Goal: Task Accomplishment & Management: Complete application form

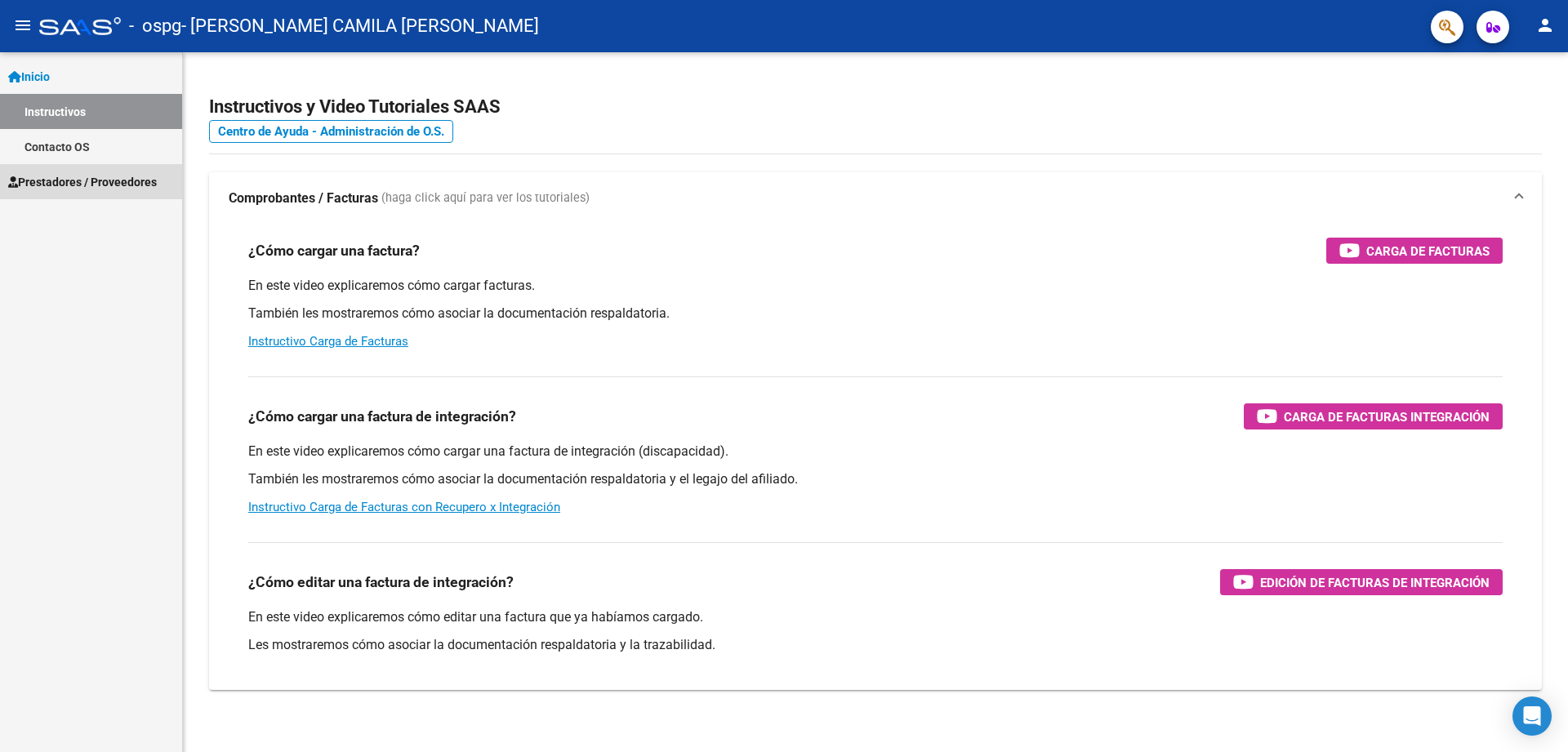
click at [87, 171] on link "Prestadores / Proveedores" at bounding box center [91, 181] width 182 height 35
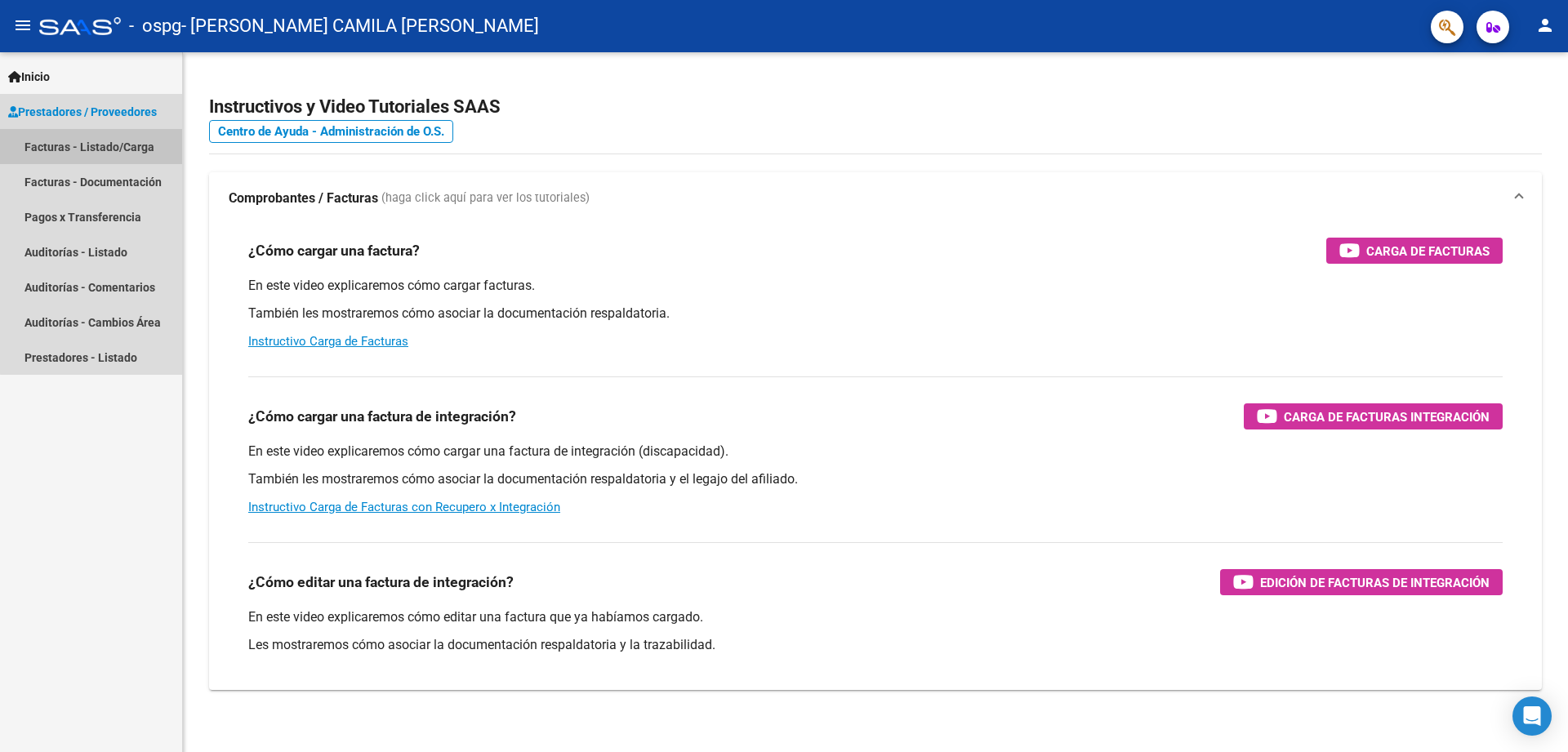
click at [145, 149] on link "Facturas - Listado/Carga" at bounding box center [91, 146] width 182 height 35
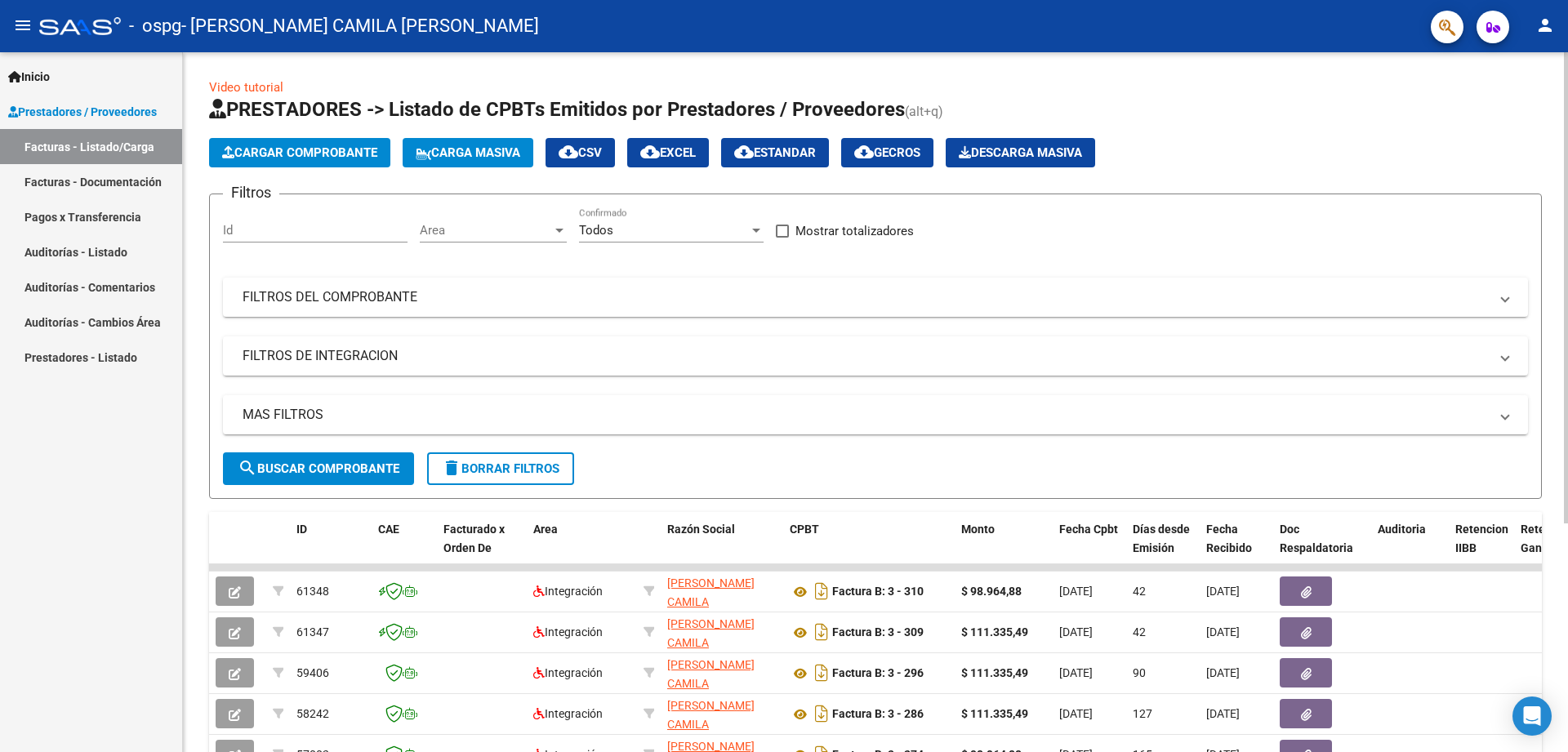
click at [346, 151] on span "Cargar Comprobante" at bounding box center [300, 153] width 155 height 15
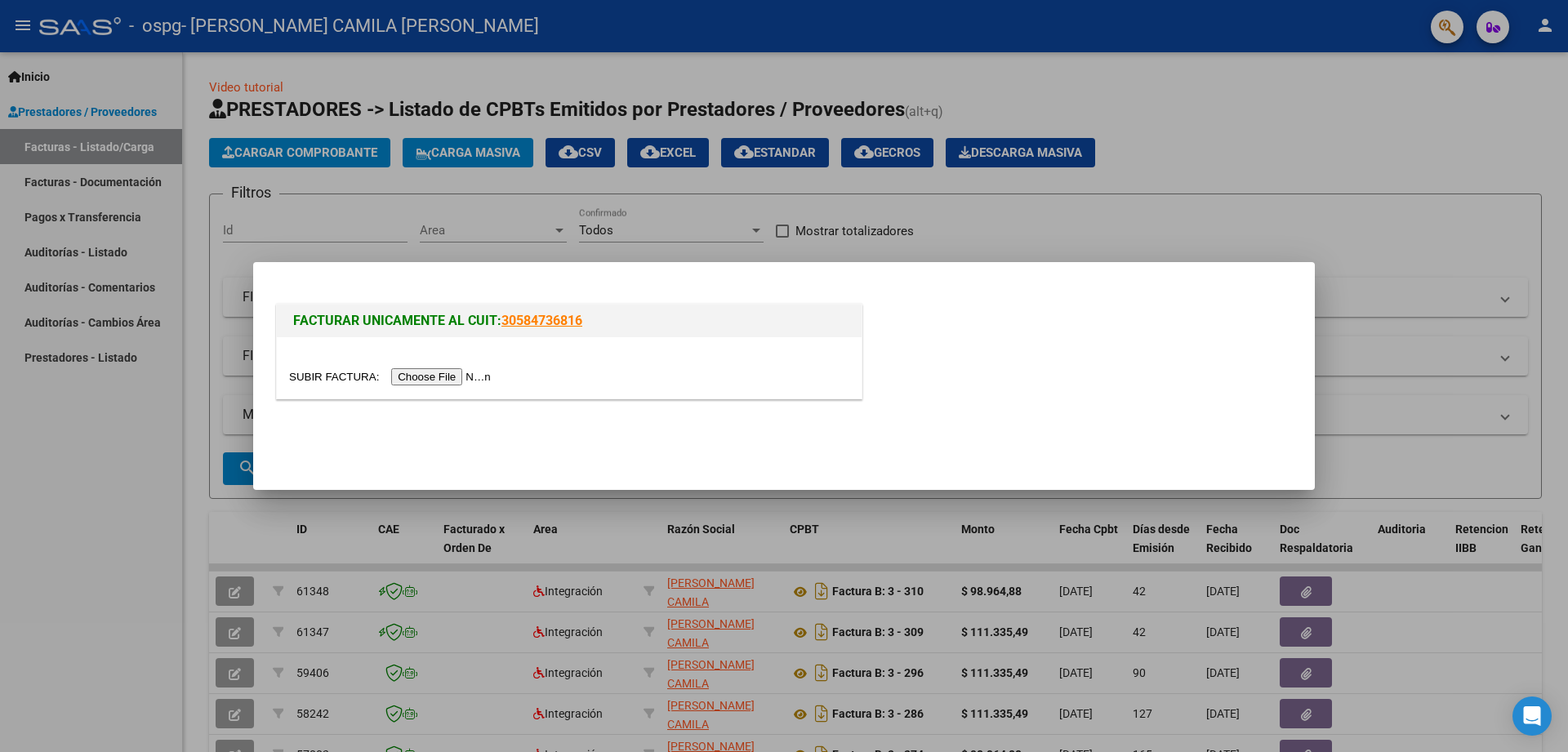
click at [461, 373] on input "file" at bounding box center [392, 377] width 207 height 17
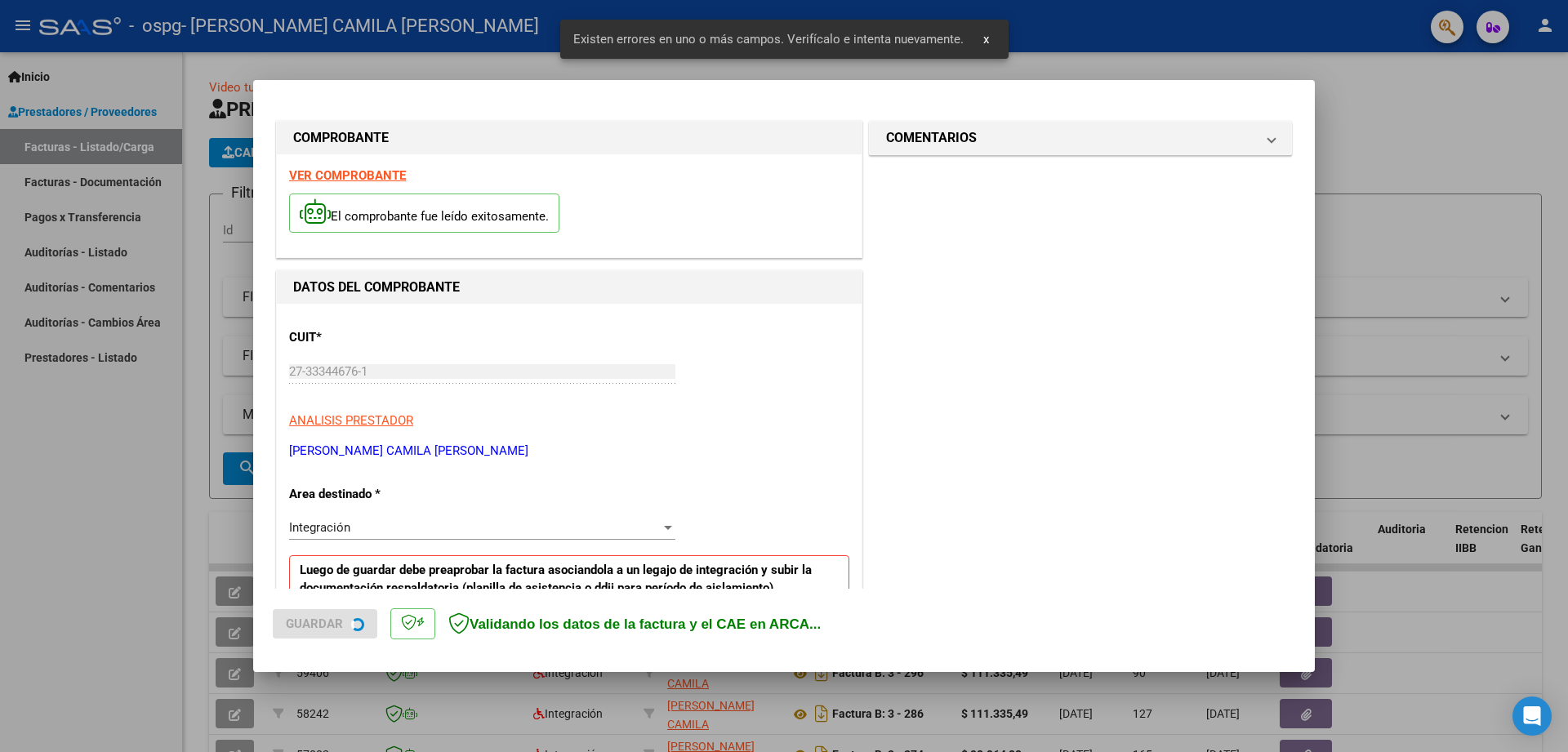
scroll to position [294, 0]
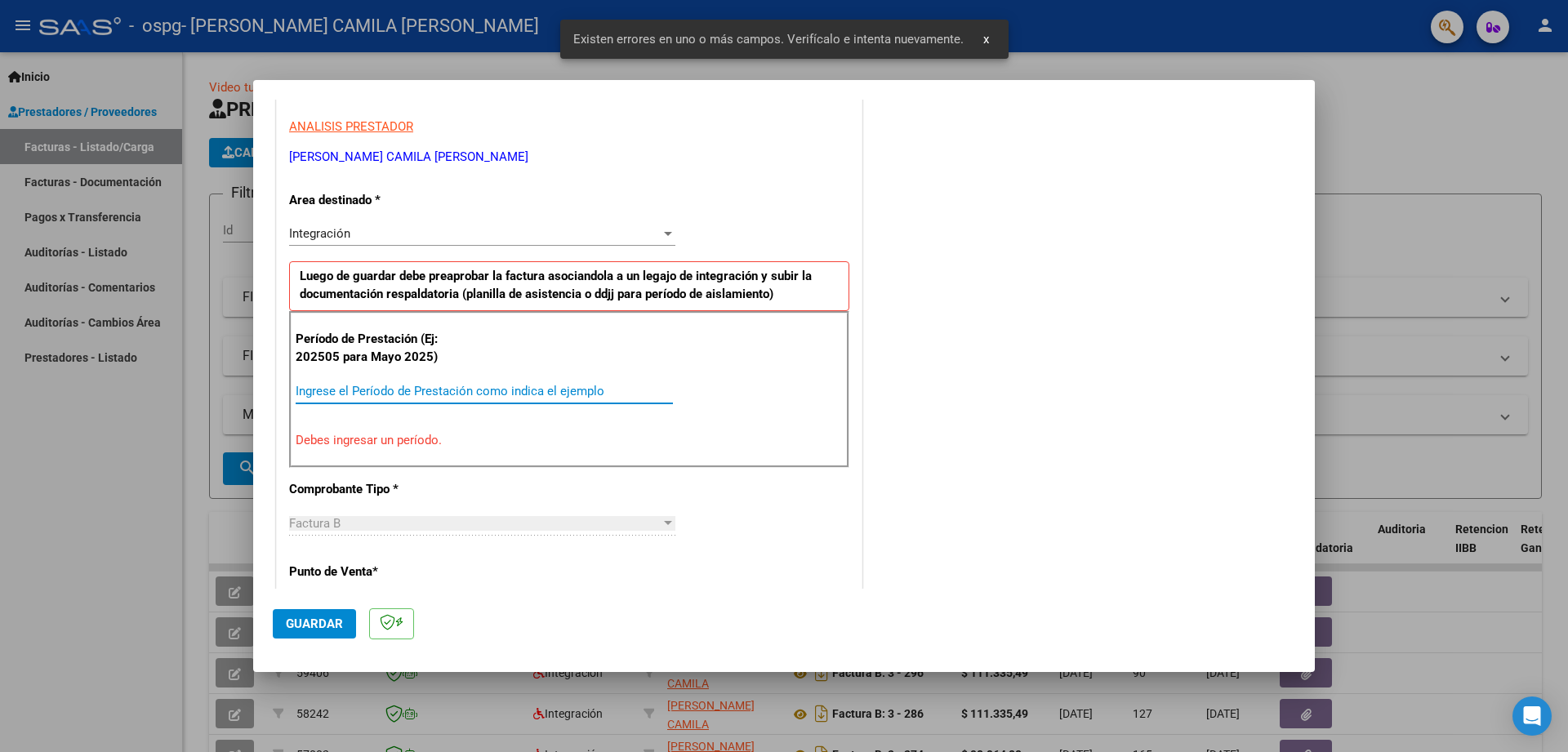
click at [432, 385] on input "Ingrese el Período de Prestación como indica el ejemplo" at bounding box center [485, 392] width 377 height 15
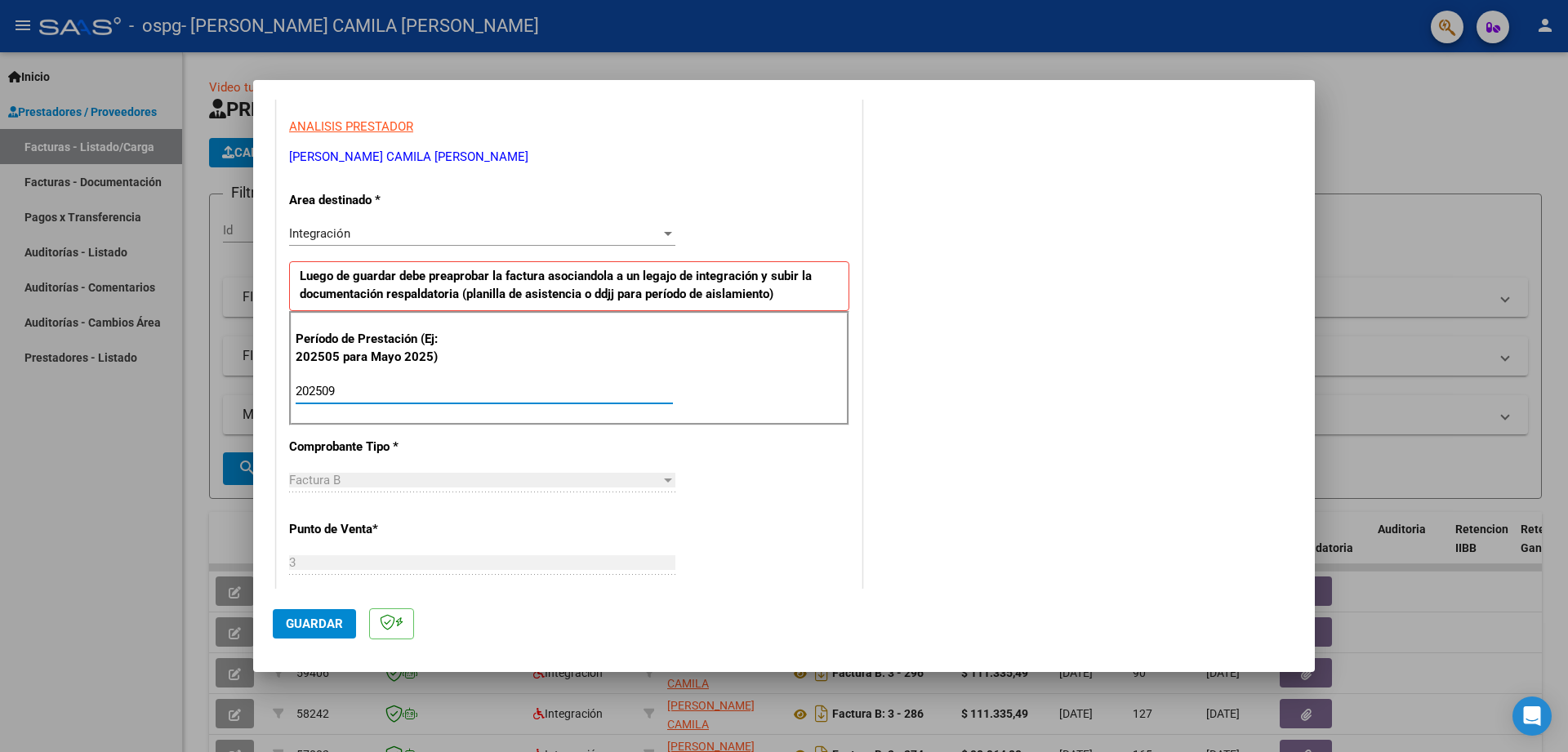
type input "202509"
click at [307, 615] on button "Guardar" at bounding box center [315, 624] width 83 height 29
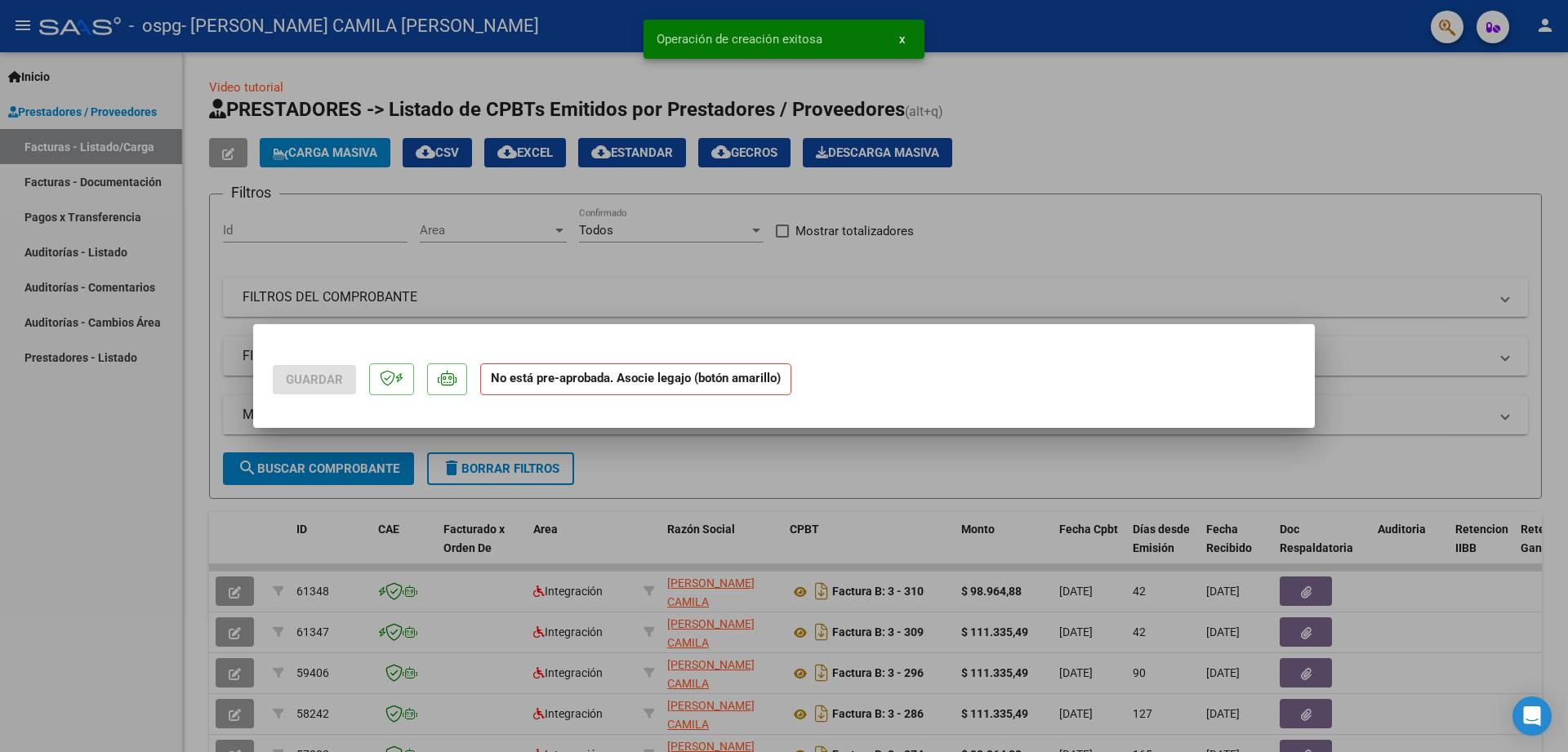
scroll to position [0, 0]
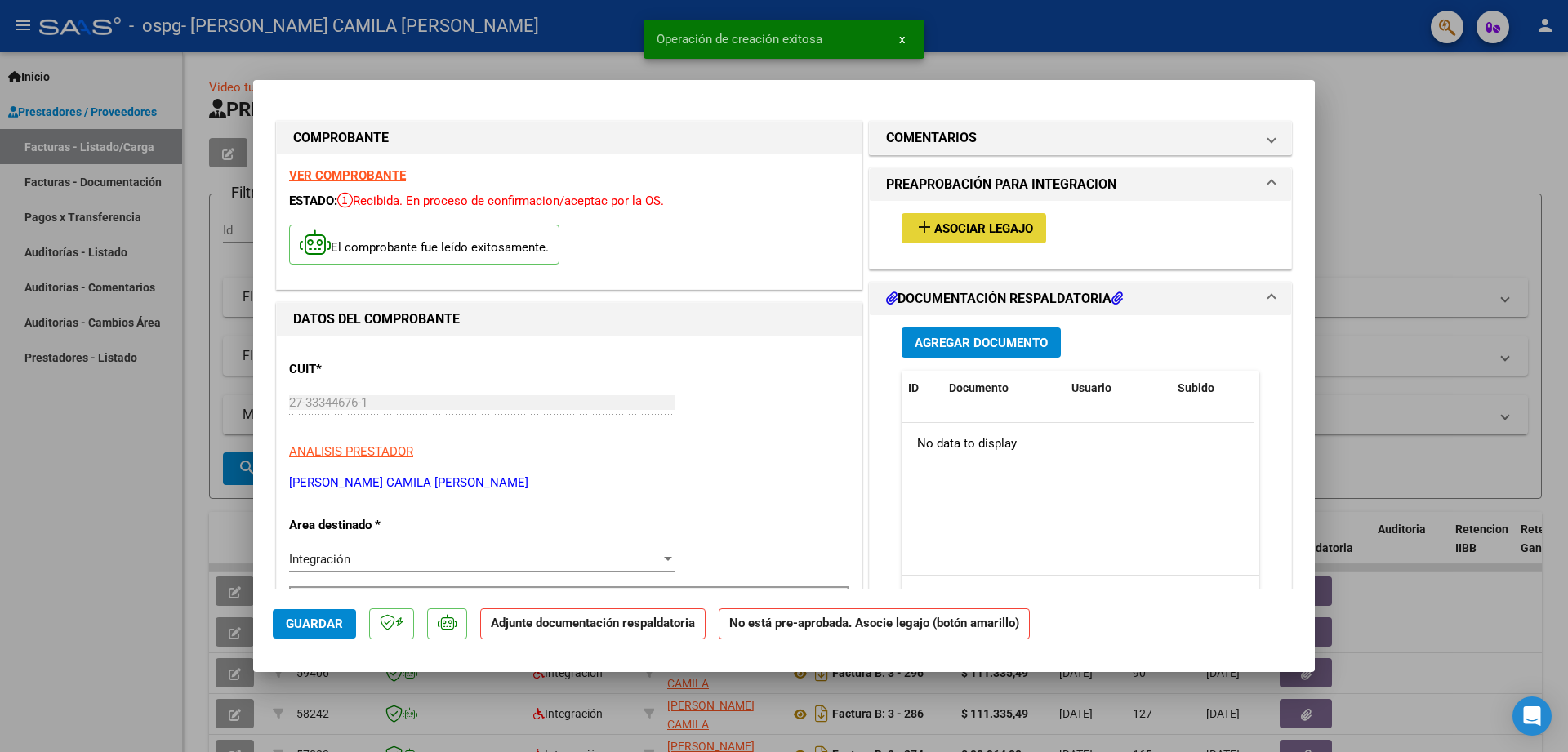
click at [962, 231] on span "Asociar Legajo" at bounding box center [983, 229] width 99 height 15
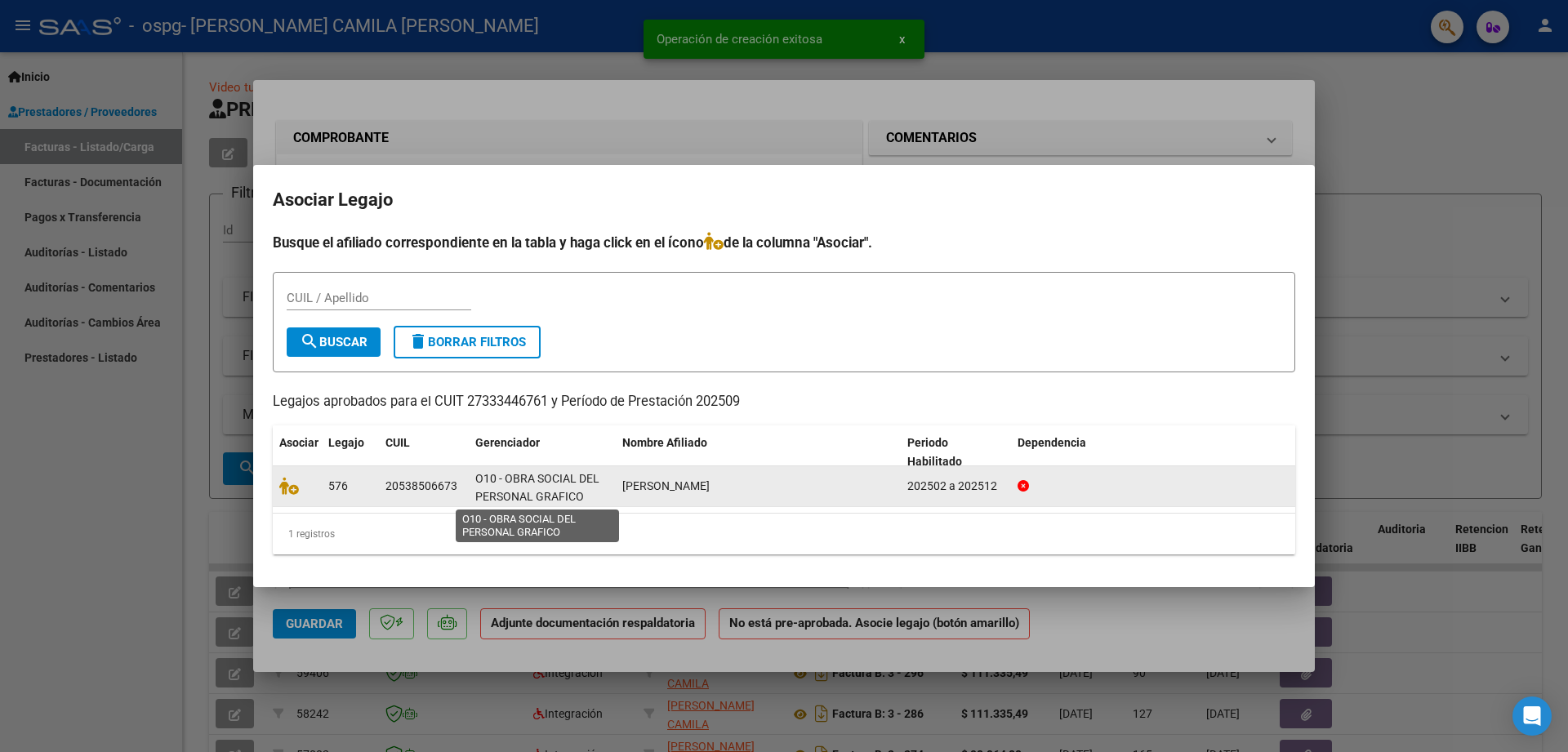
click at [485, 499] on span "O10 - OBRA SOCIAL DEL PERSONAL GRAFICO" at bounding box center [538, 488] width 124 height 32
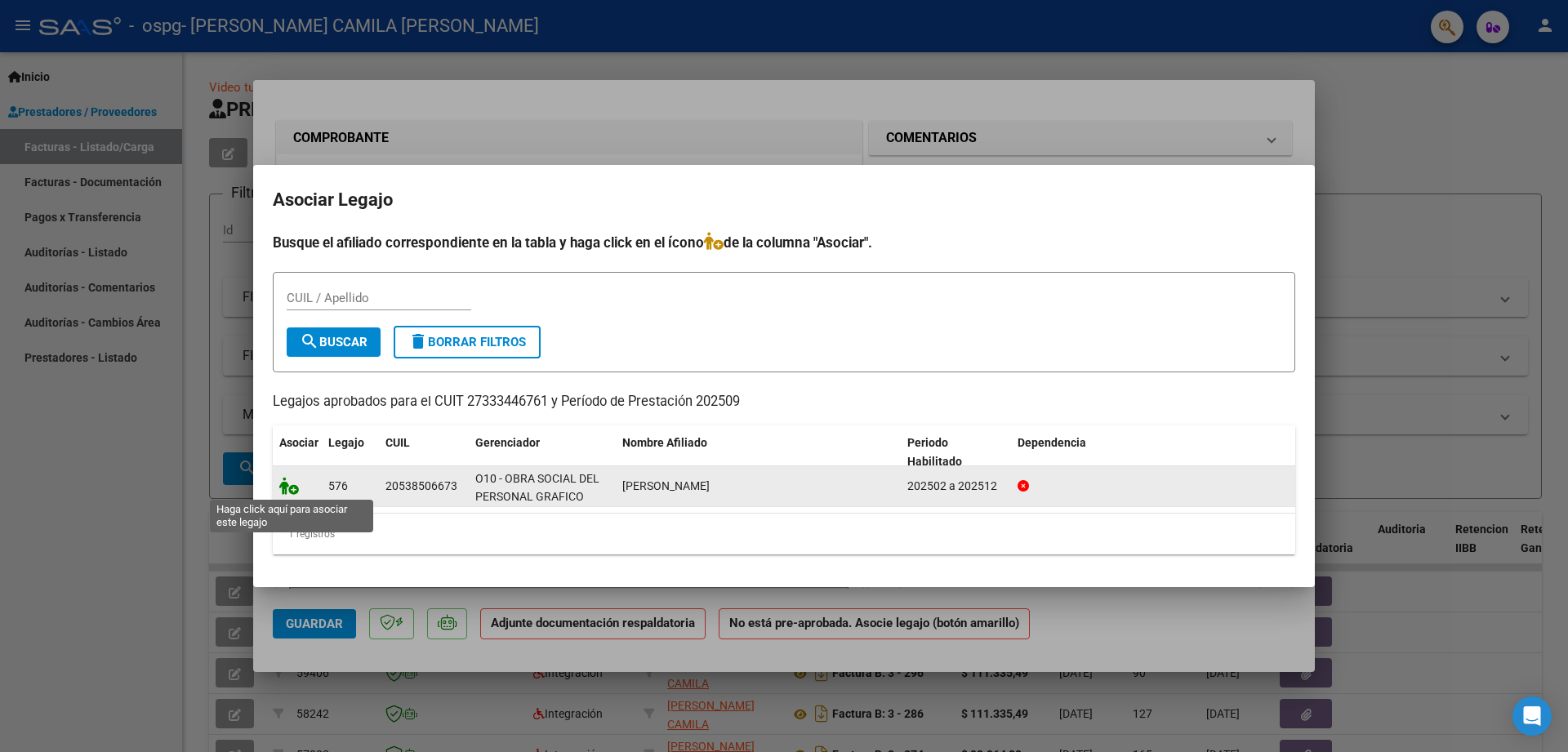
click at [285, 494] on icon at bounding box center [289, 486] width 20 height 18
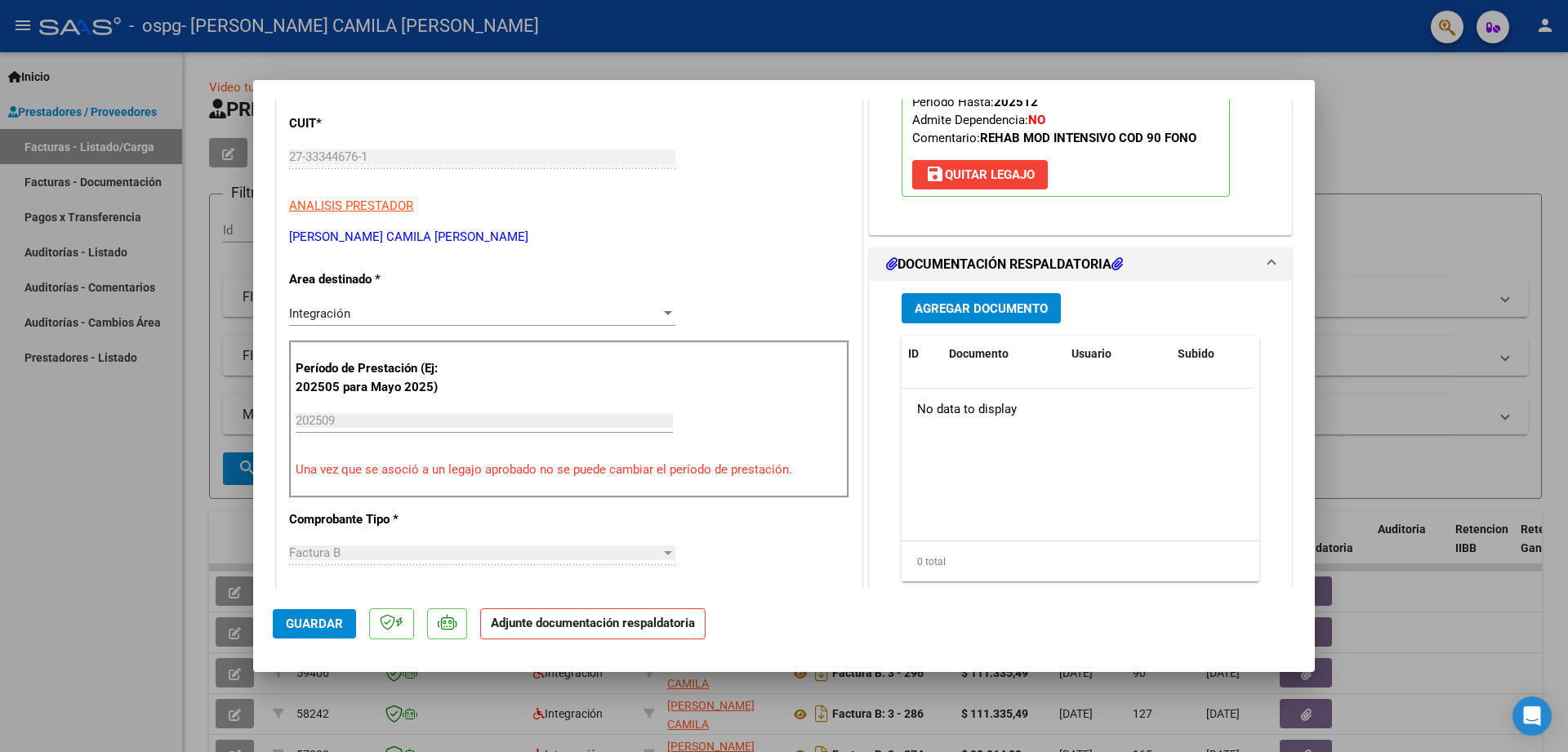
scroll to position [245, 0]
click at [996, 308] on span "Agregar Documento" at bounding box center [981, 310] width 133 height 15
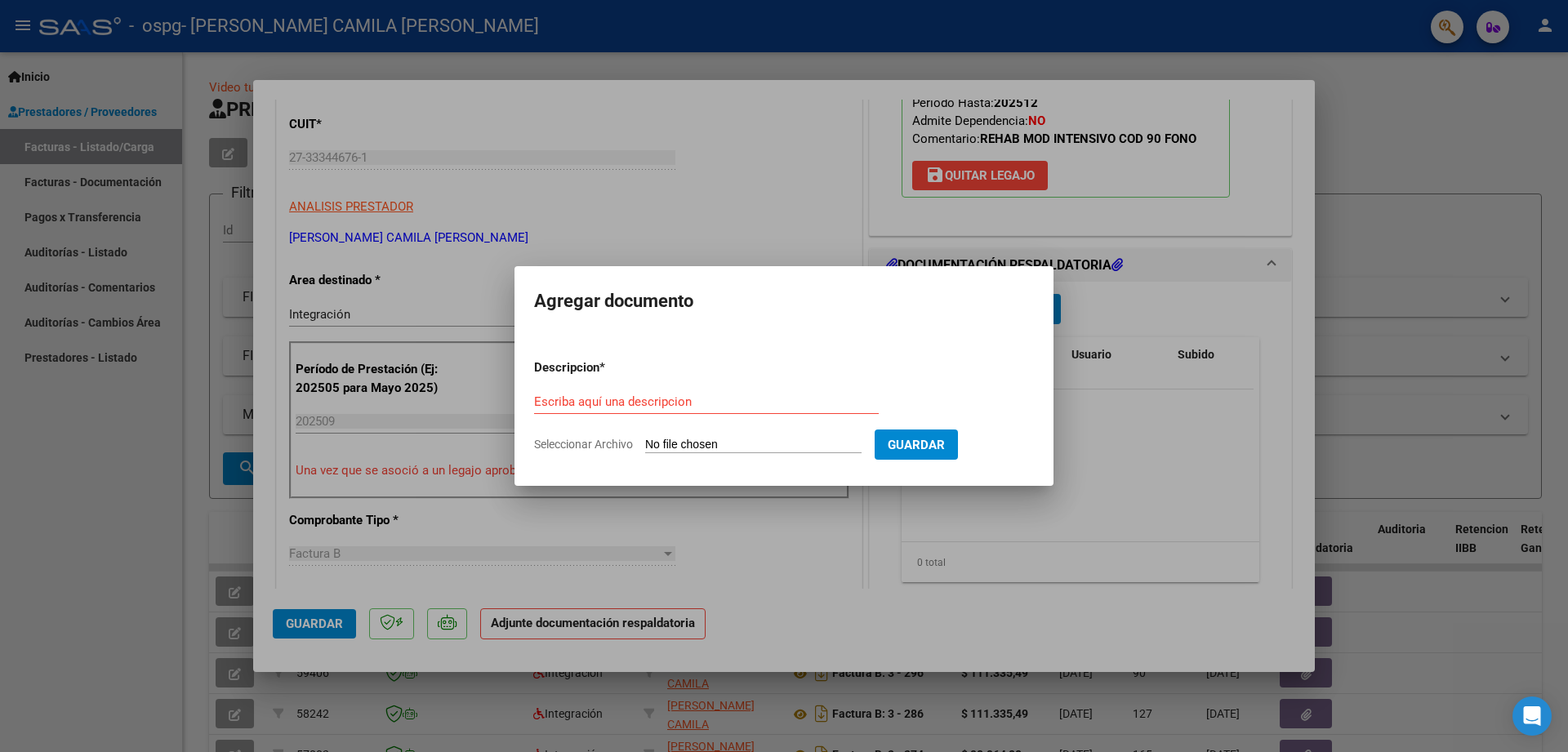
click at [771, 439] on input "Seleccionar Archivo" at bounding box center [753, 445] width 217 height 16
type input "C:\fakepath\ospgseptiembre.jpeg"
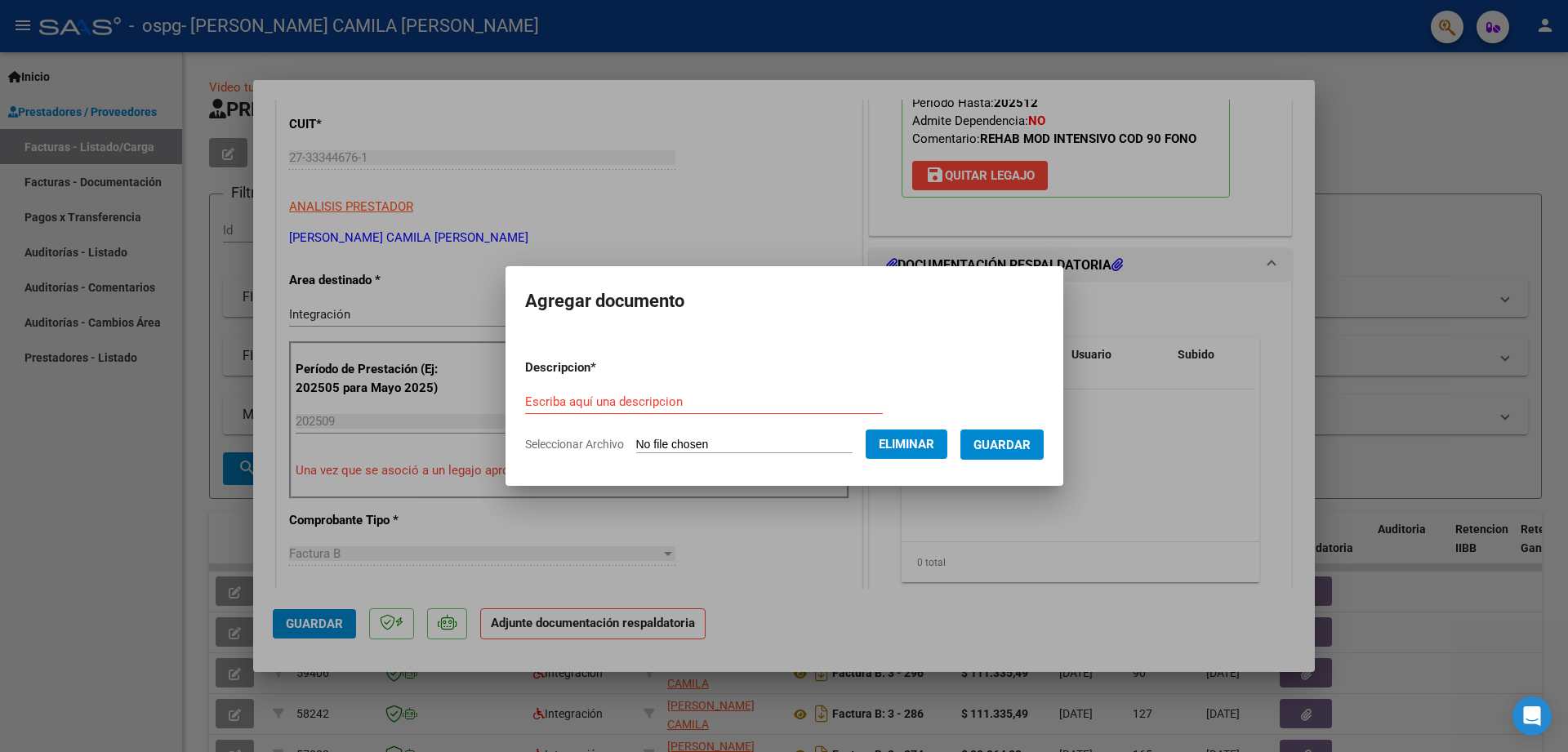
click at [675, 397] on input "Escriba aquí una descripcion" at bounding box center [704, 402] width 358 height 15
drag, startPoint x: 675, startPoint y: 397, endPoint x: 1021, endPoint y: 455, distance: 350.8
click at [1021, 455] on form "Descripcion * planilla Escriba aquí una descripcion Seleccionar Archivo Elimina…" at bounding box center [784, 406] width 519 height 119
type input "planilla"
click at [1021, 455] on button "Guardar" at bounding box center [1002, 445] width 83 height 30
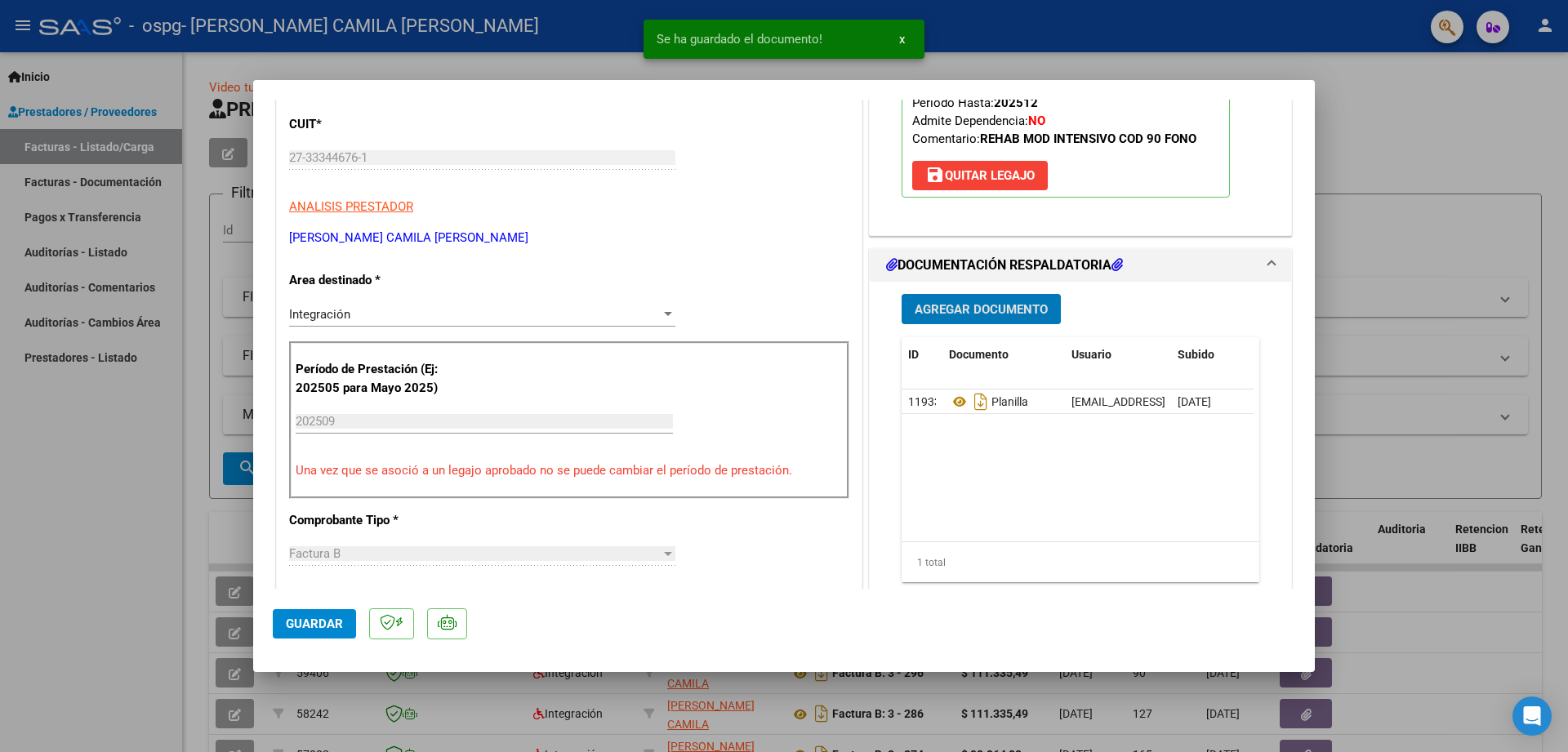
scroll to position [973, 0]
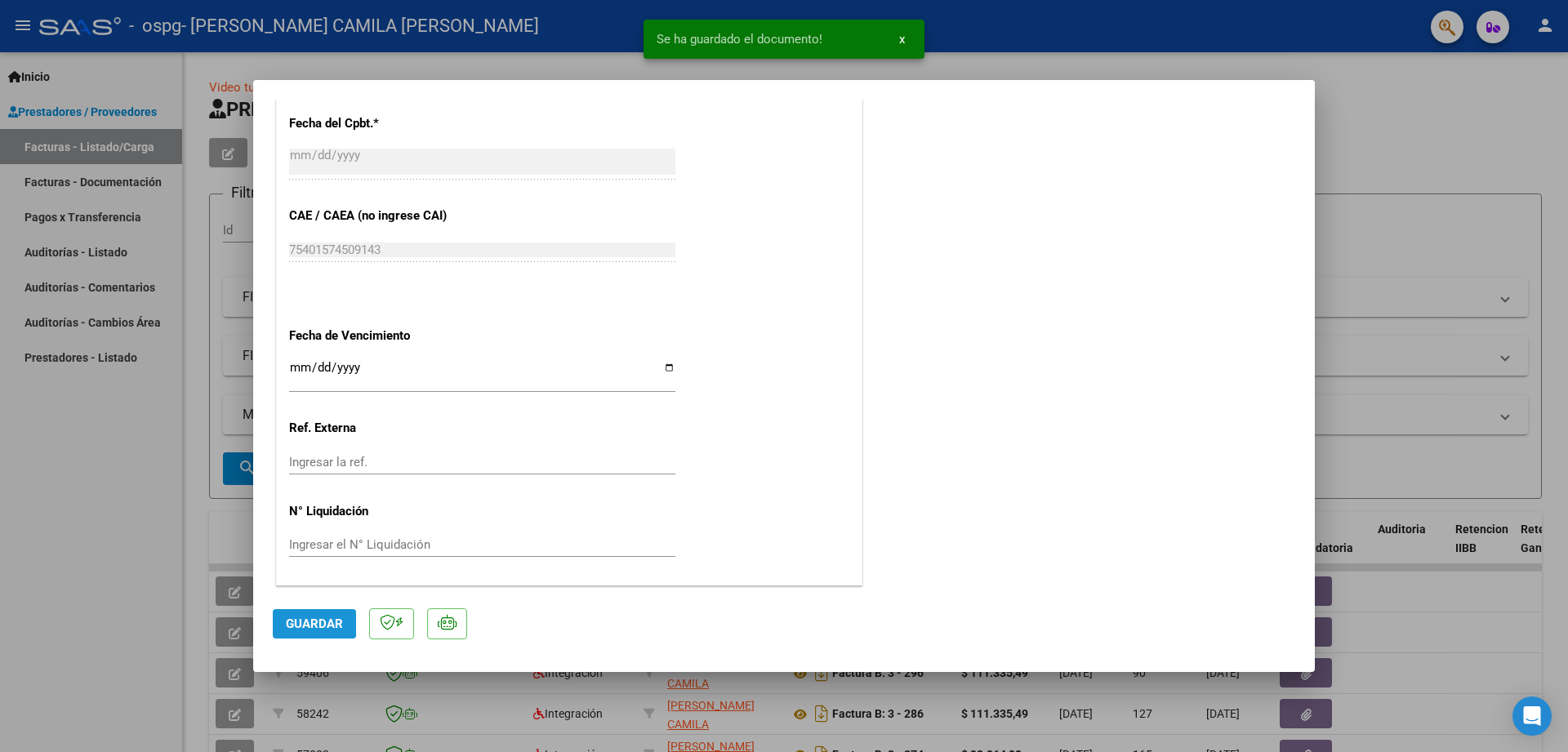
click at [306, 621] on span "Guardar" at bounding box center [315, 624] width 57 height 15
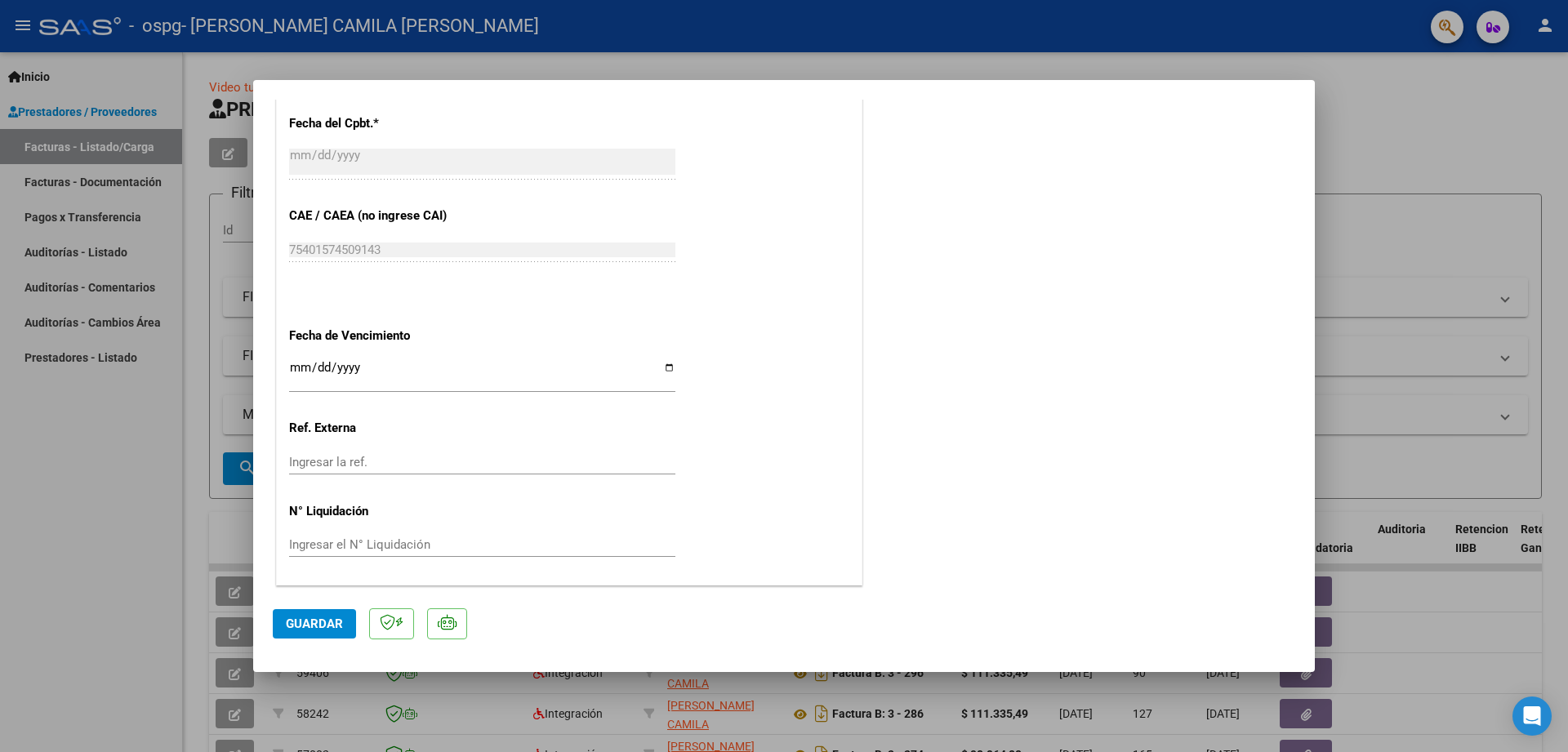
click at [284, 633] on button "Guardar" at bounding box center [315, 624] width 83 height 29
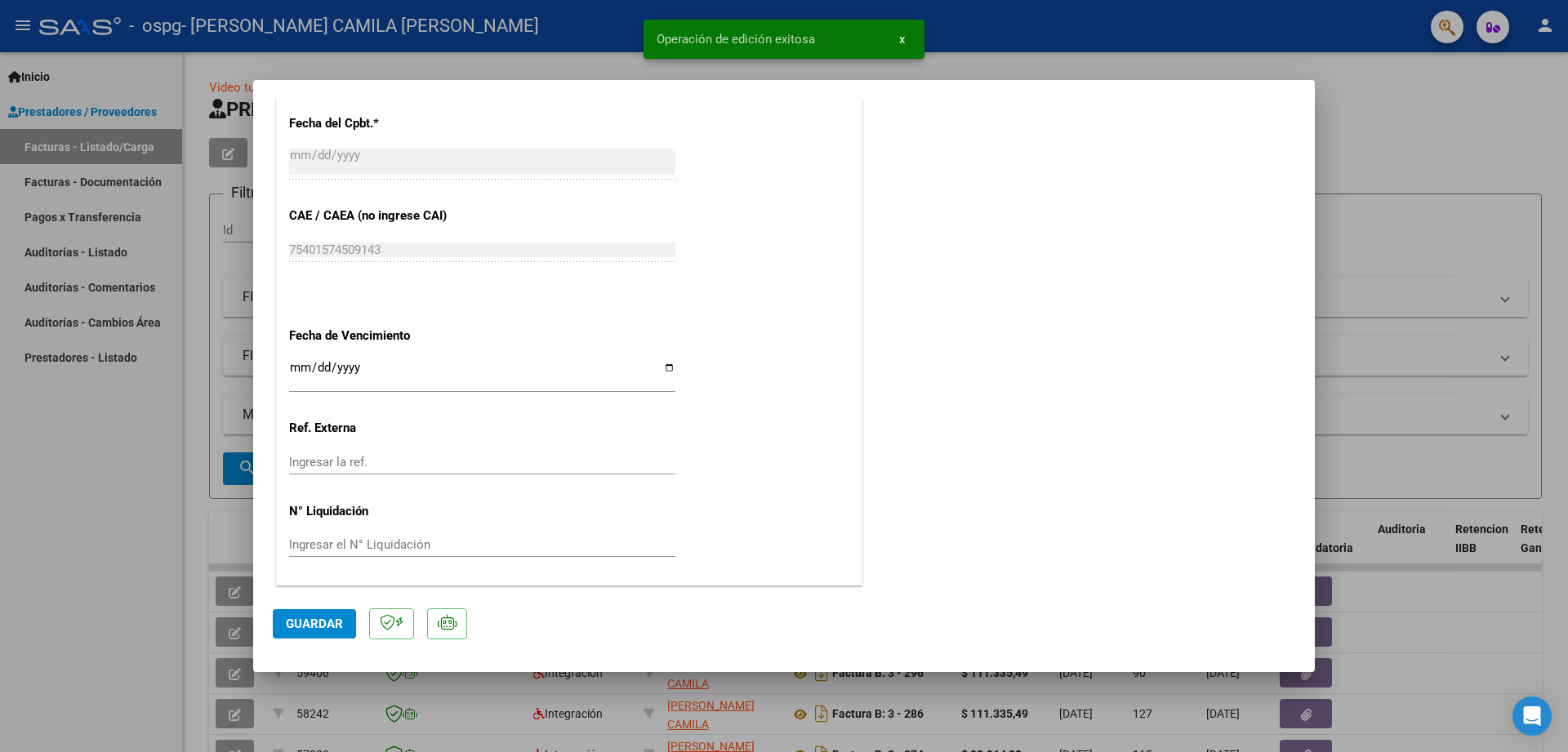
scroll to position [0, 0]
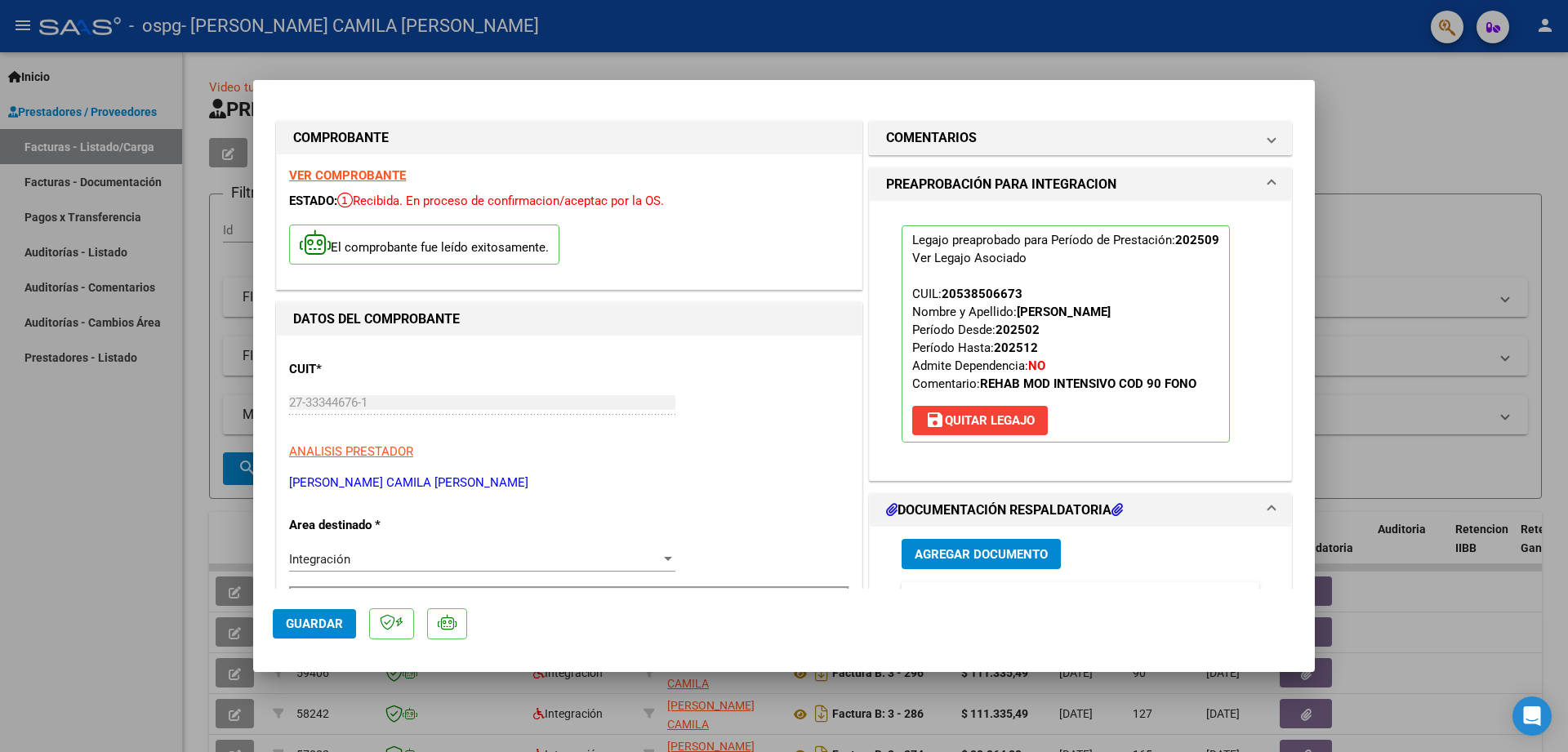
click at [359, 177] on strong "VER COMPROBANTE" at bounding box center [347, 176] width 117 height 15
click at [1412, 116] on div at bounding box center [784, 376] width 1568 height 752
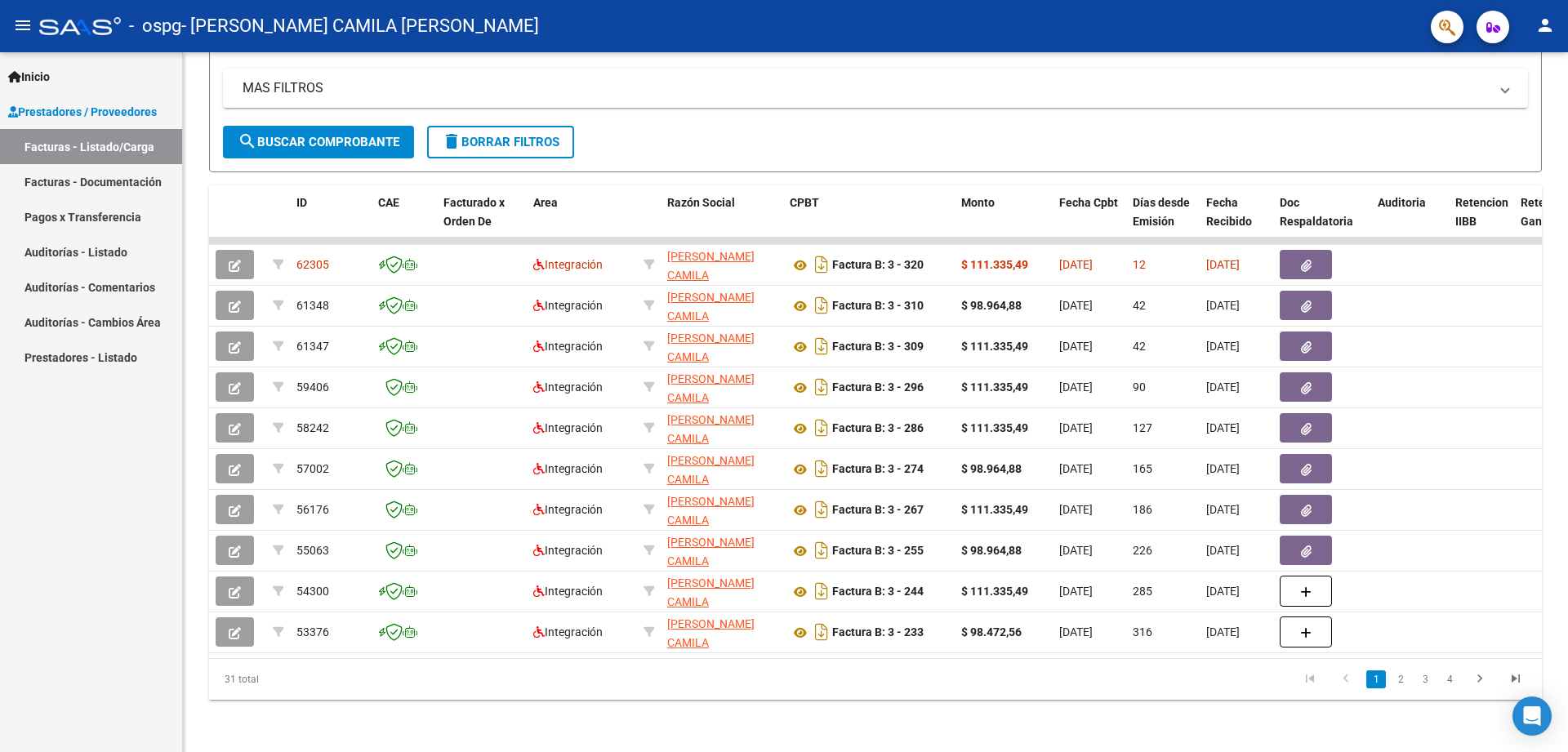
click at [118, 213] on link "Pagos x Transferencia" at bounding box center [91, 217] width 182 height 35
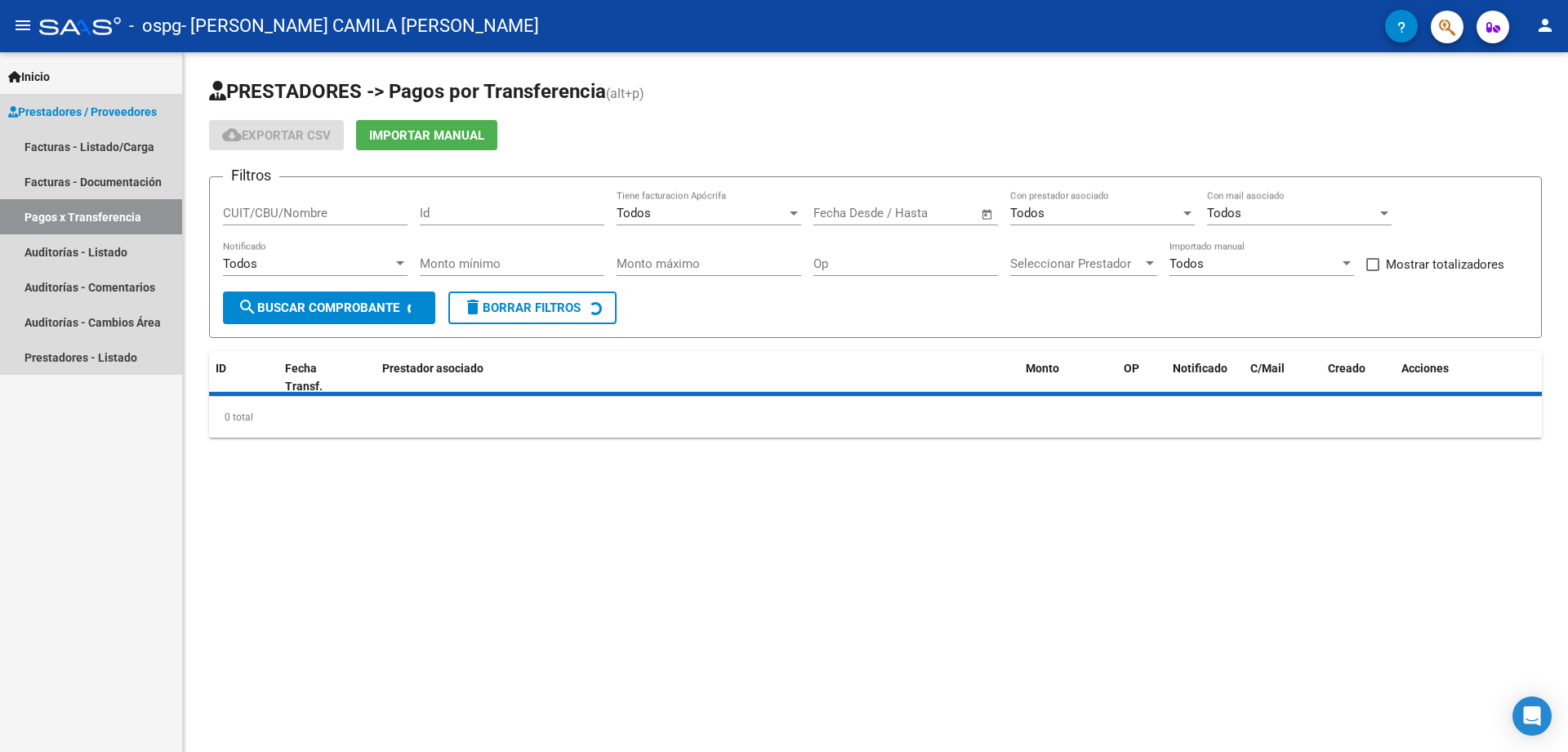
click at [118, 213] on link "Pagos x Transferencia" at bounding box center [91, 217] width 182 height 35
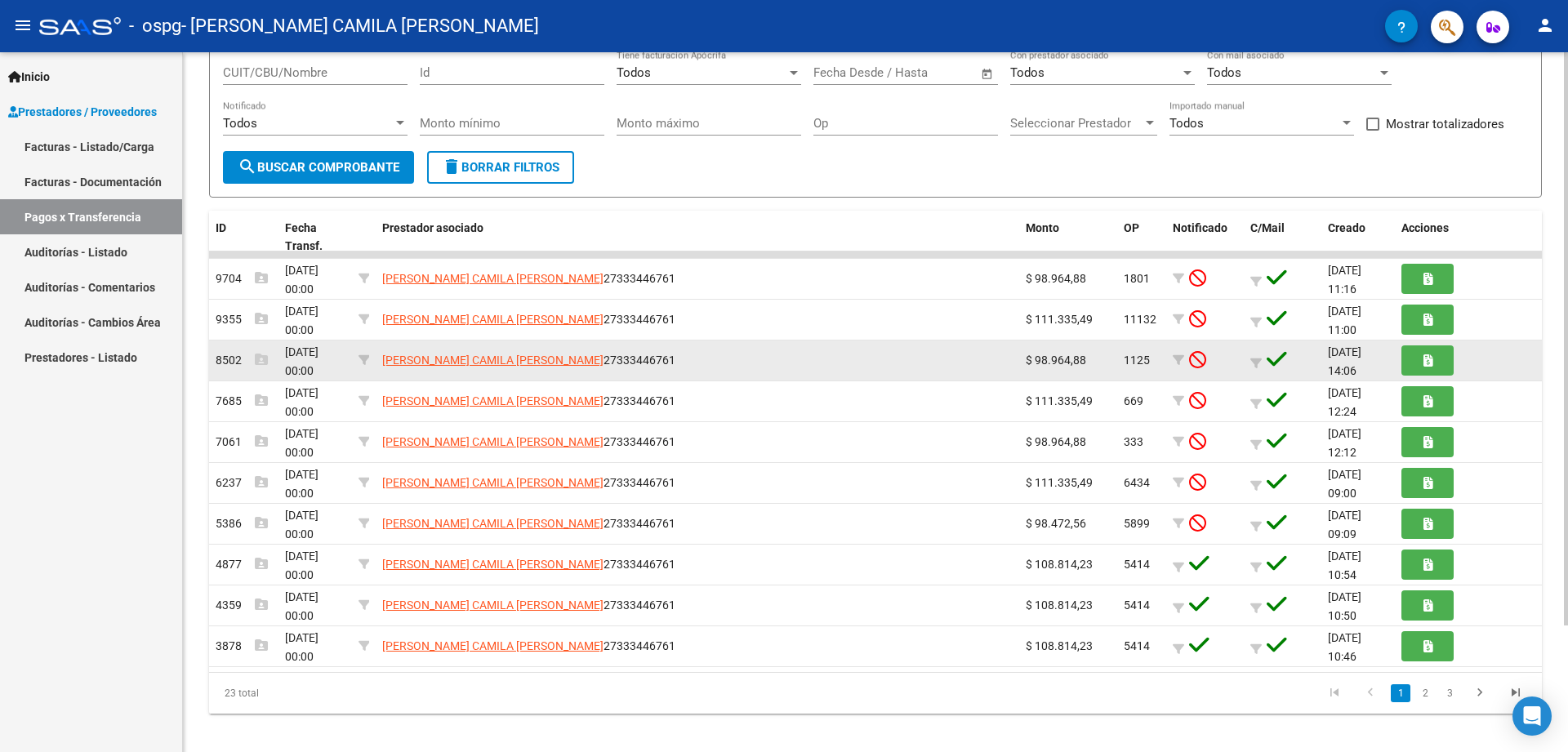
scroll to position [144, 0]
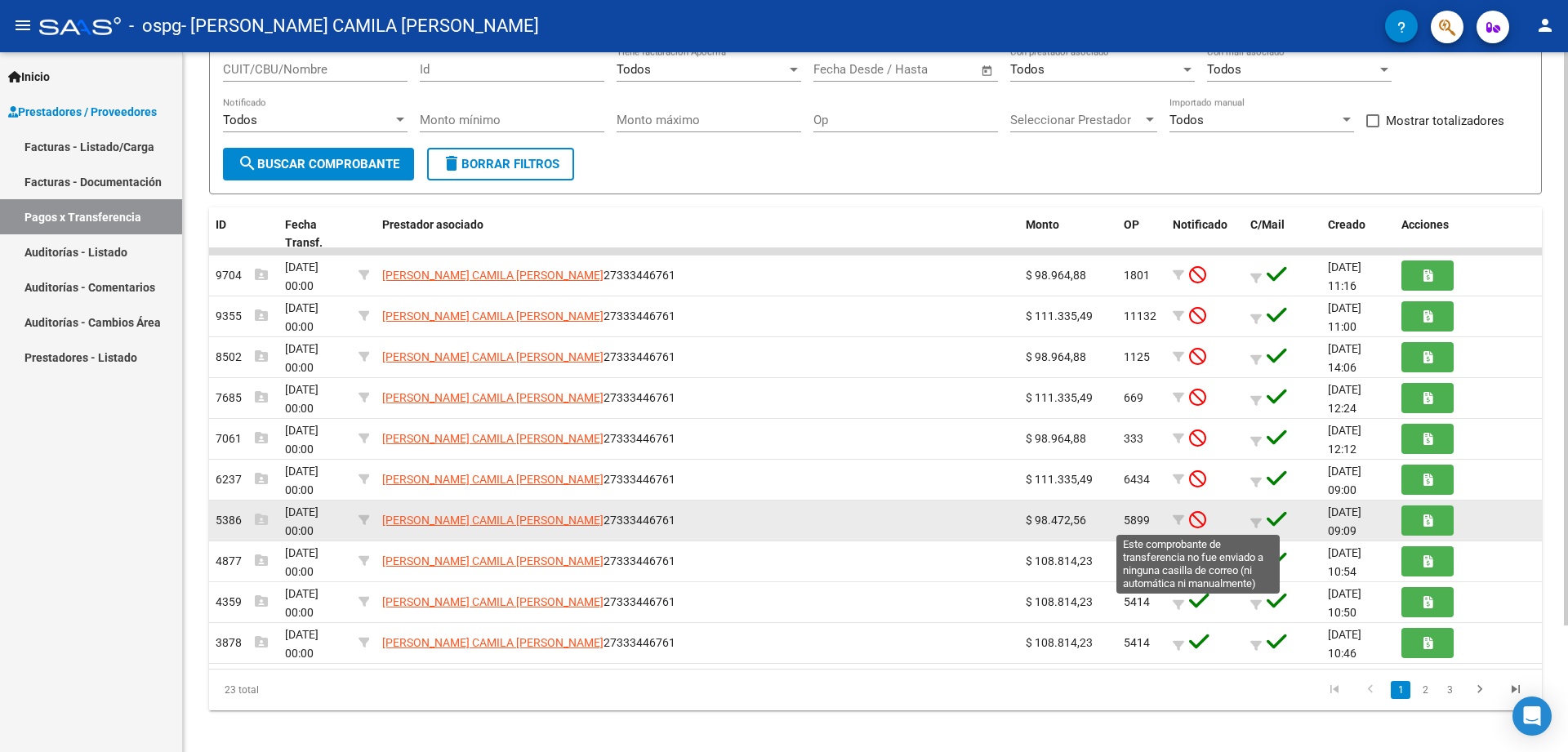
click at [1199, 522] on icon at bounding box center [1197, 520] width 17 height 18
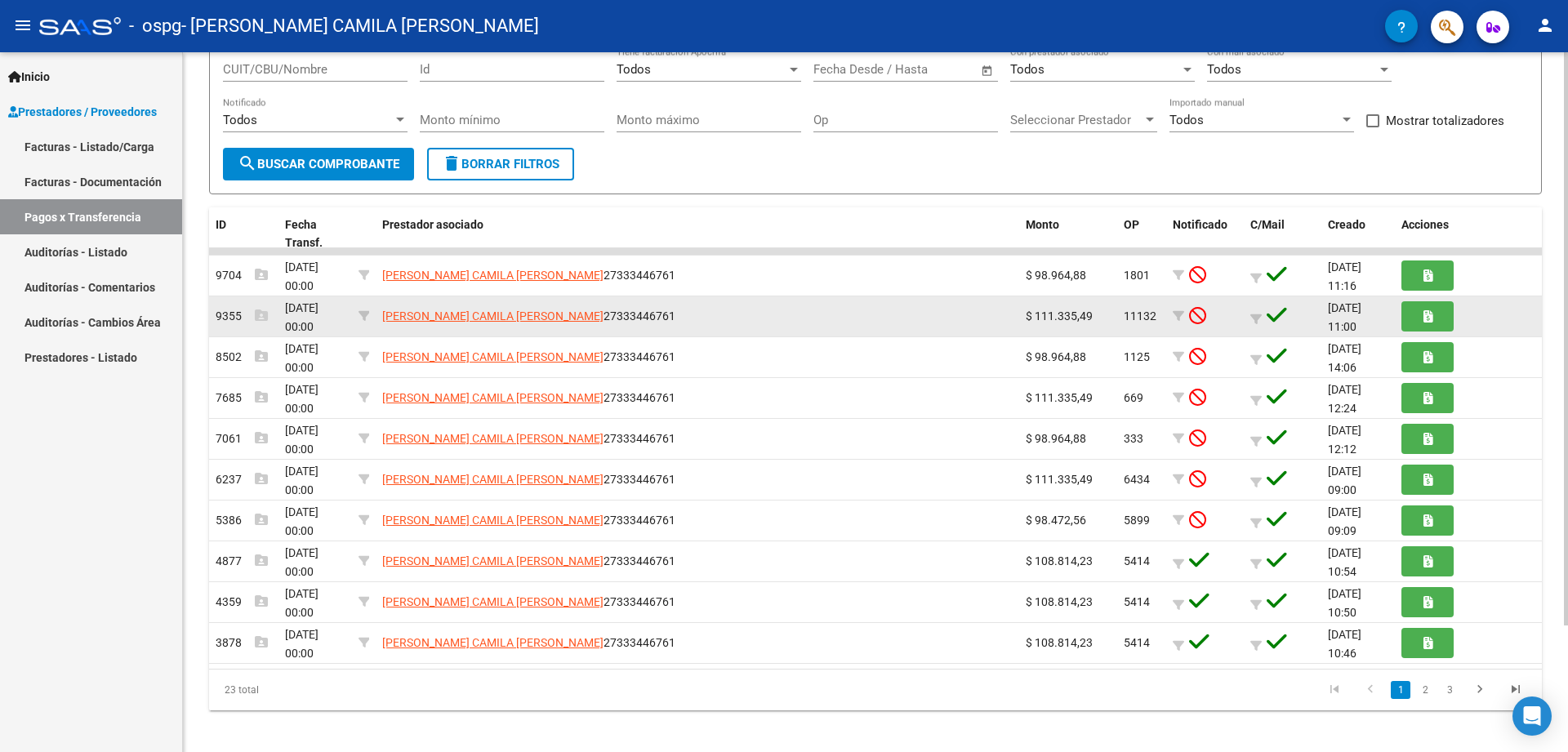
scroll to position [0, 0]
